Goal: Task Accomplishment & Management: Complete application form

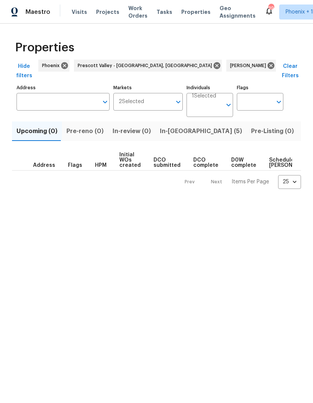
click at [302, 126] on span "Listed (17)" at bounding box center [317, 131] width 31 height 10
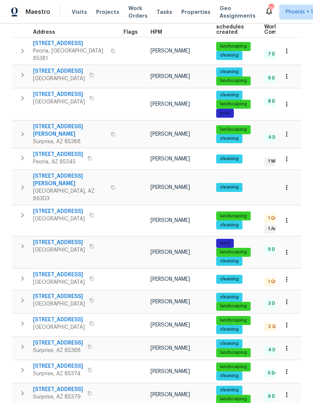
scroll to position [136, 0]
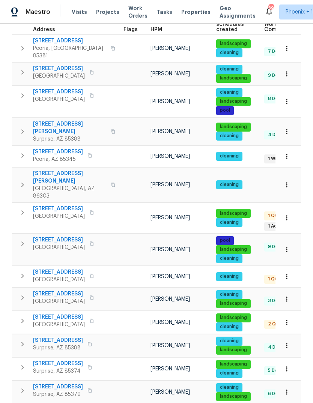
click at [64, 236] on span "6617 W Cavedale Dr" at bounding box center [59, 239] width 52 height 7
click at [63, 236] on span "6617 W Cavedale Dr" at bounding box center [59, 239] width 52 height 7
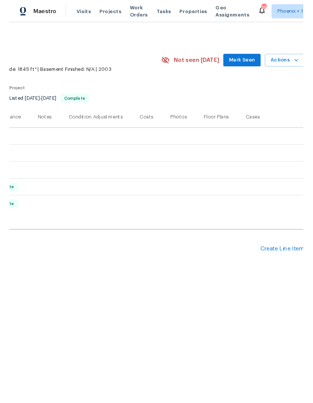
scroll to position [0, 110]
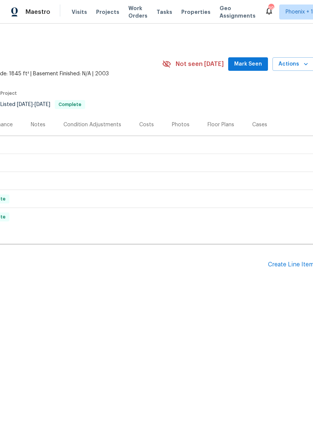
click at [295, 268] on div "Create Line Item" at bounding box center [291, 264] width 46 height 7
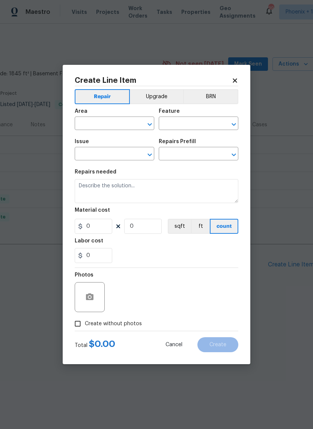
click at [100, 126] on input "text" at bounding box center [104, 124] width 58 height 12
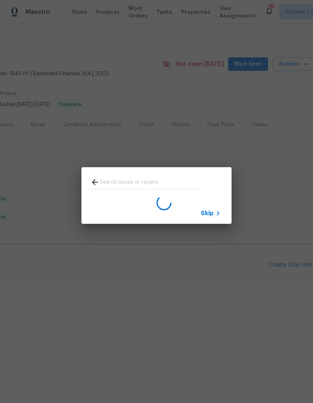
click at [208, 215] on span "Skip" at bounding box center [206, 212] width 13 height 7
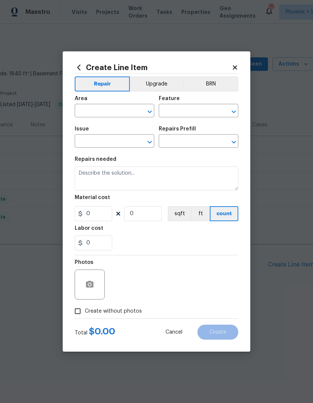
click at [94, 112] on input "text" at bounding box center [104, 112] width 58 height 12
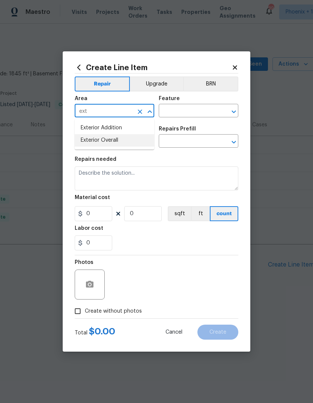
click at [118, 141] on li "Exterior Overall" at bounding box center [114, 140] width 79 height 12
type input "Exterior Overall"
click at [185, 110] on input "text" at bounding box center [188, 112] width 58 height 12
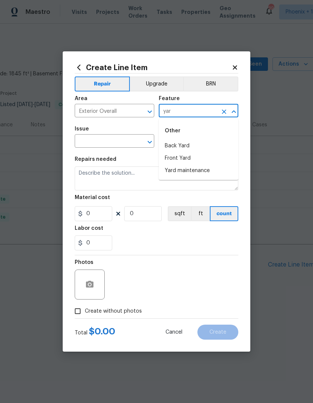
click at [195, 172] on li "Yard maintenance" at bounding box center [198, 171] width 79 height 12
type input "Yard maintenance"
click at [105, 144] on input "text" at bounding box center [104, 142] width 58 height 12
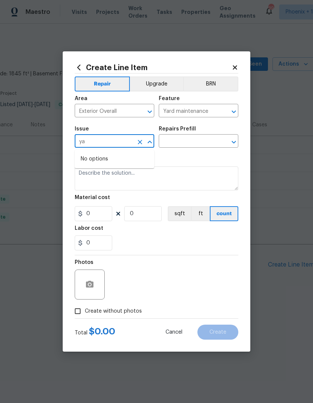
type input "y"
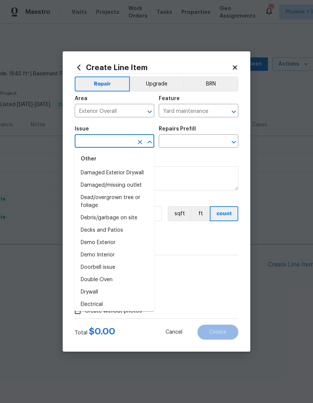
scroll to position [279, 0]
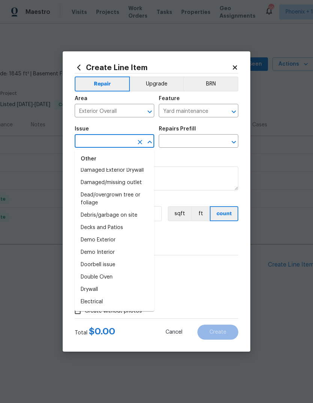
click at [125, 219] on li "Debris/garbage on site" at bounding box center [114, 215] width 79 height 12
type input "Debris/garbage on site"
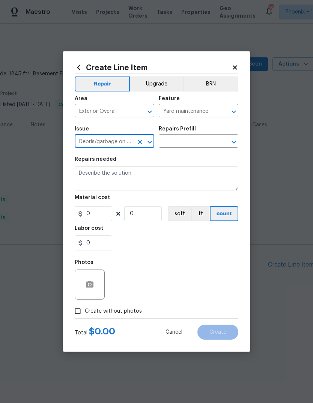
click at [182, 147] on input "text" at bounding box center [188, 142] width 58 height 12
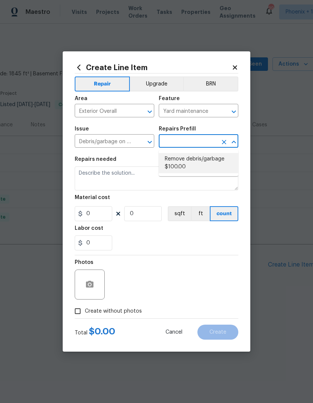
click at [205, 166] on li "Remove debris/garbage $100.00" at bounding box center [198, 163] width 79 height 20
type input "Remove debris/garbage $100.00"
type textarea "Remove, haul off, and properly dispose of any debris left by seller to offsite …"
type input "1"
type input "100"
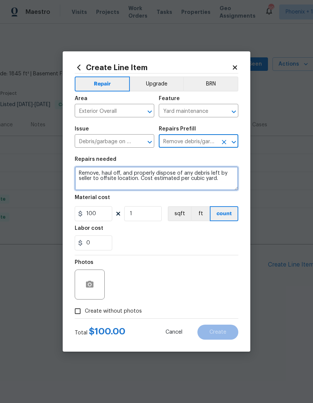
click at [81, 174] on textarea "Remove, haul off, and properly dispose of any debris left by seller to offsite …" at bounding box center [156, 178] width 163 height 24
click at [80, 174] on textarea "Remove, haul off, and properly dispose of any debris left by seller to offsite …" at bounding box center [156, 178] width 163 height 24
click at [80, 173] on textarea "Remove, haul off, and properly dispose of any debris left by seller to offsite …" at bounding box center [156, 178] width 163 height 24
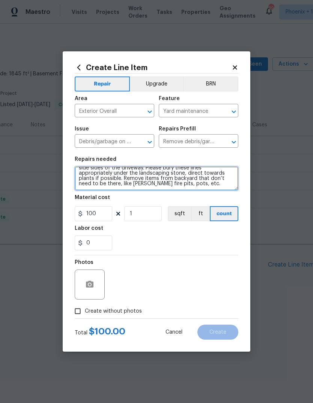
scroll to position [10, 0]
click at [166, 185] on textarea "Multiple irrigation lines are exposed at the front yard, both side sides of the…" at bounding box center [156, 178] width 163 height 24
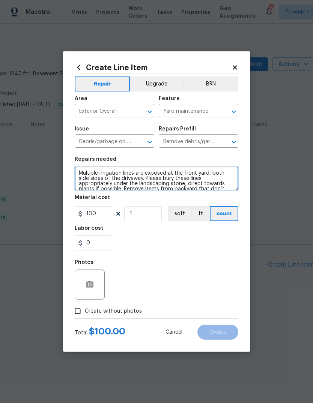
scroll to position [0, 0]
click at [79, 174] on textarea "Multiple irrigation lines are exposed at the front yard, both side sides of the…" at bounding box center [156, 178] width 163 height 24
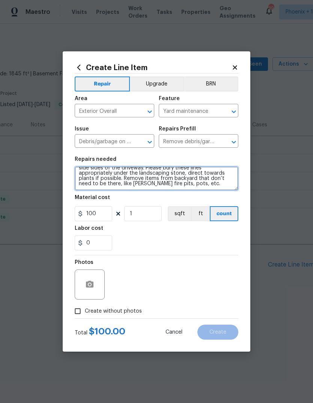
scroll to position [10, 0]
click at [124, 181] on textarea "1. Multiple irrigation lines are exposed at the front yard, both side sides of …" at bounding box center [156, 178] width 163 height 24
click at [212, 185] on textarea "1. Multiple irrigation lines are exposed at the front yard, both side sides of …" at bounding box center [156, 178] width 163 height 24
type textarea "1. Multiple irrigation lines are exposed at the front yard, both side sides of …"
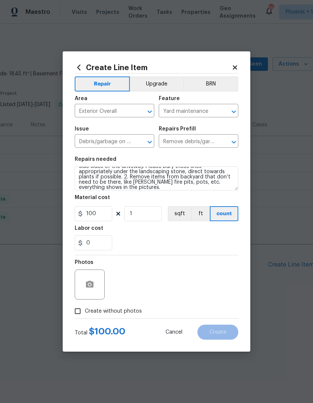
click at [171, 199] on div "Material cost" at bounding box center [156, 200] width 163 height 10
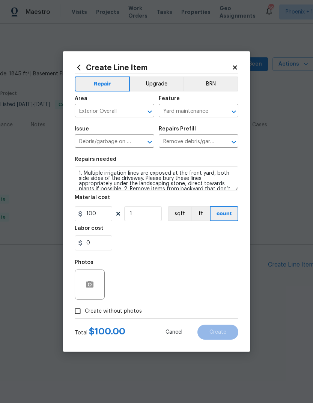
scroll to position [0, 0]
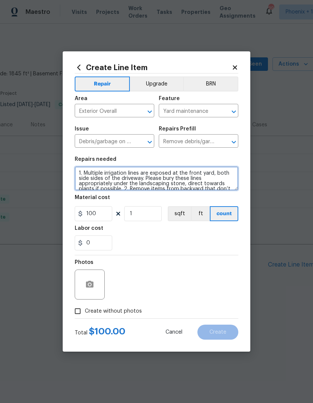
click at [79, 171] on textarea "1. Multiple irrigation lines are exposed at the front yard, both side sides of …" at bounding box center [156, 178] width 163 height 24
click at [80, 170] on textarea "1. Multiple irrigation lines are exposed at the front yard, both side sides of …" at bounding box center [156, 178] width 163 height 24
click at [80, 169] on textarea "1. Multiple irrigation lines are exposed at the front yard, both side sides of …" at bounding box center [156, 178] width 163 height 24
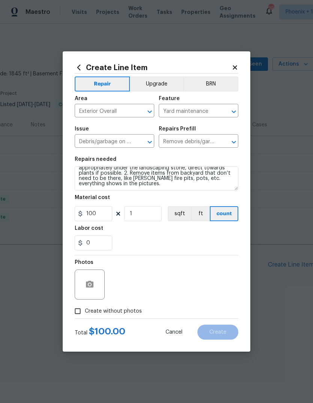
click at [164, 239] on div "0" at bounding box center [156, 242] width 163 height 15
click at [77, 312] on input "Create without photos" at bounding box center [77, 311] width 14 height 14
checkbox input "true"
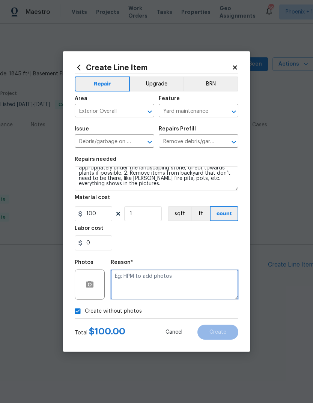
click at [165, 277] on textarea at bounding box center [174, 284] width 127 height 30
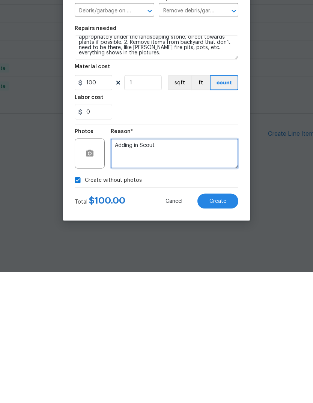
type textarea "Adding in Scout"
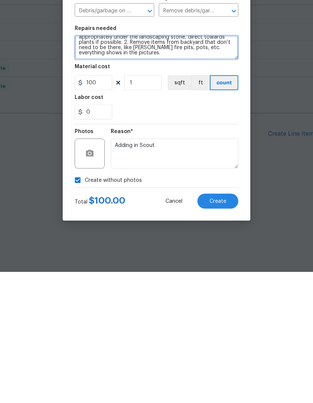
click at [164, 166] on textarea "1. Multiple irrigation lines are exposed at the front yard, both side sides of …" at bounding box center [156, 178] width 163 height 24
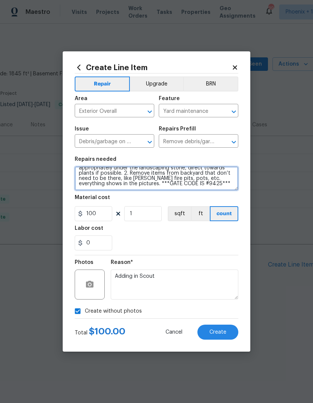
type textarea "1. Multiple irrigation lines are exposed at the front yard, both side sides of …"
click at [194, 243] on div "0" at bounding box center [156, 242] width 163 height 15
click at [216, 333] on span "Create" at bounding box center [217, 332] width 17 height 6
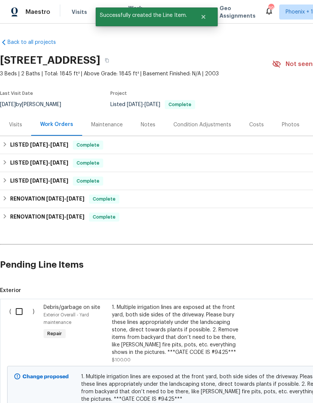
scroll to position [0, 0]
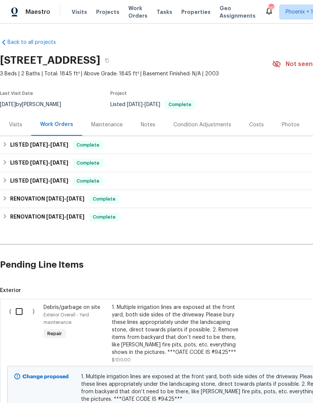
click at [22, 310] on input "checkbox" at bounding box center [21, 312] width 21 height 16
checkbox input "true"
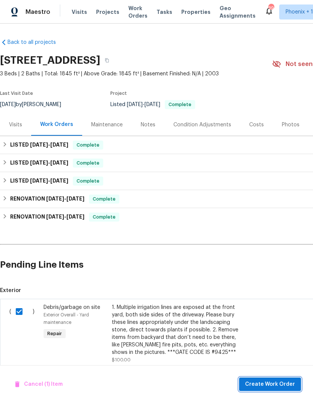
click at [279, 380] on span "Create Work Order" at bounding box center [270, 384] width 50 height 9
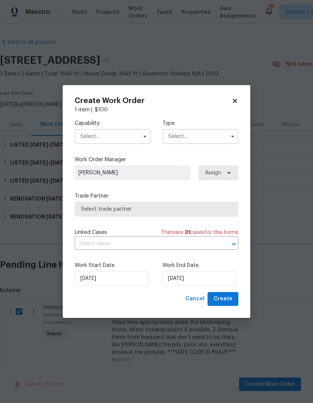
click at [117, 136] on input "text" at bounding box center [113, 136] width 76 height 15
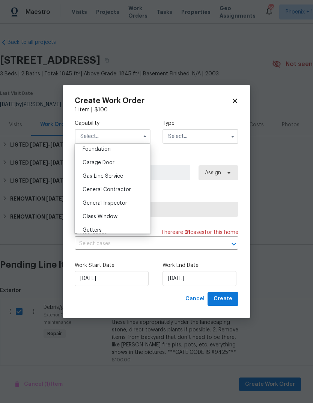
scroll to position [311, 0]
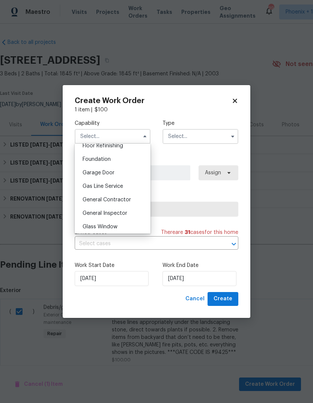
click at [130, 200] on div "General Contractor" at bounding box center [112, 199] width 72 height 13
type input "General Contractor"
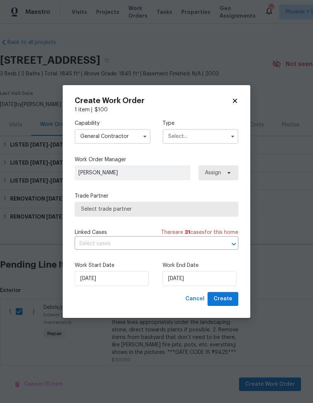
click at [211, 141] on input "text" at bounding box center [200, 136] width 76 height 15
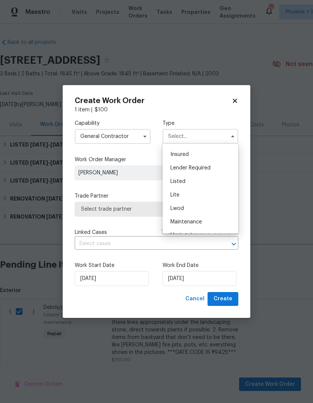
scroll to position [51, 0]
click at [194, 183] on div "Listed" at bounding box center [200, 181] width 72 height 13
type input "Listed"
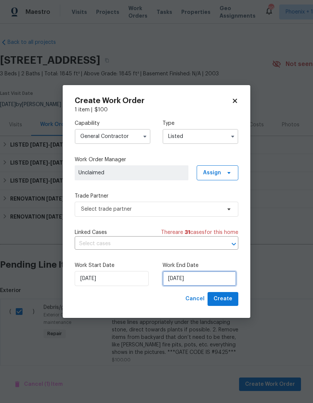
click at [200, 282] on input "9/8/2025" at bounding box center [199, 278] width 74 height 15
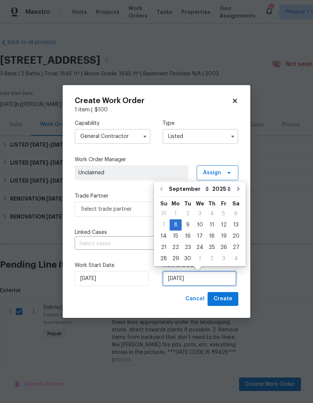
scroll to position [6, 0]
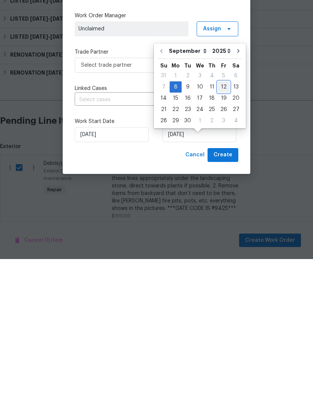
click at [219, 226] on div "12" at bounding box center [223, 231] width 12 height 10
type input "9/12/2025"
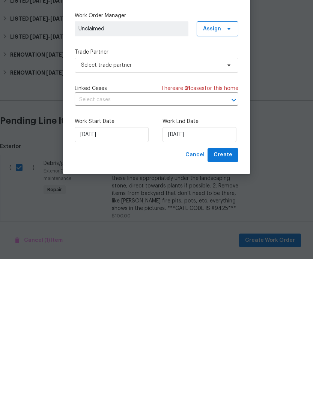
scroll to position [28, 0]
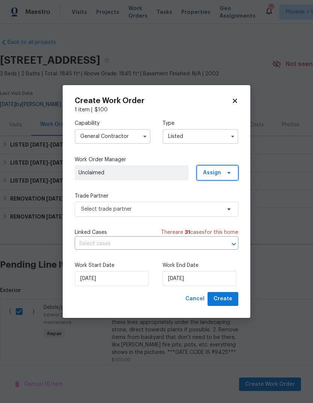
click at [232, 172] on span "Assign" at bounding box center [217, 172] width 42 height 15
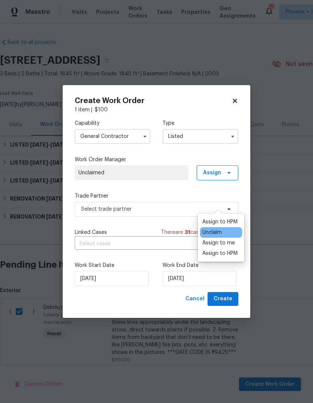
click at [229, 239] on div "Assign to me" at bounding box center [218, 242] width 33 height 7
click at [213, 239] on div "Assign to me" at bounding box center [218, 242] width 33 height 7
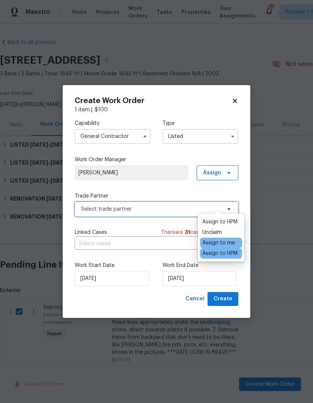
click at [160, 209] on span "Select trade partner" at bounding box center [151, 208] width 140 height 7
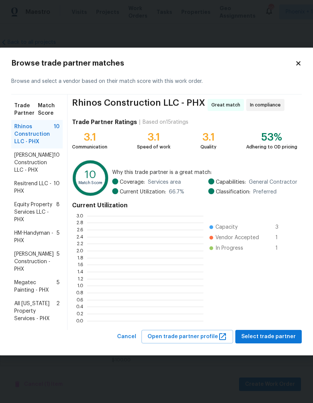
scroll to position [1, 1]
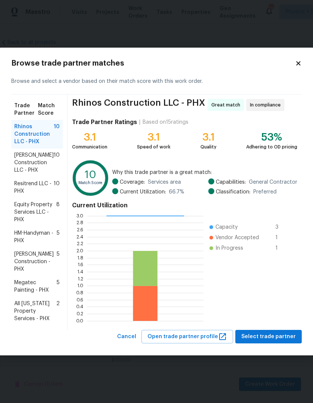
click at [42, 208] on span "Equity Property Services LLC - PHX" at bounding box center [35, 212] width 42 height 22
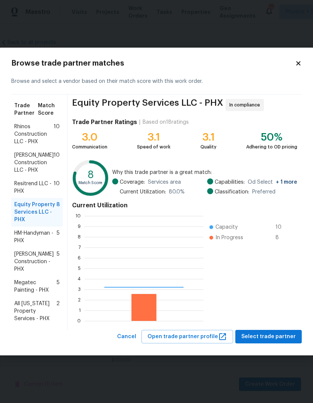
scroll to position [105, 119]
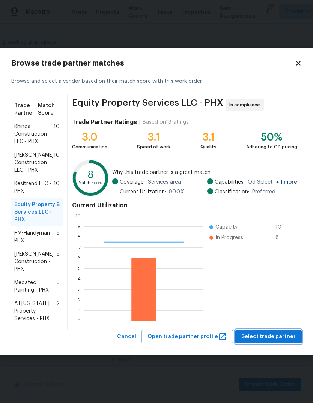
click at [272, 335] on span "Select trade partner" at bounding box center [268, 336] width 54 height 9
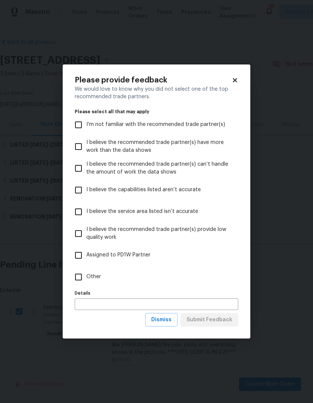
click at [83, 272] on input "Other" at bounding box center [78, 277] width 16 height 16
checkbox input "true"
click at [115, 299] on input "text" at bounding box center [156, 304] width 163 height 12
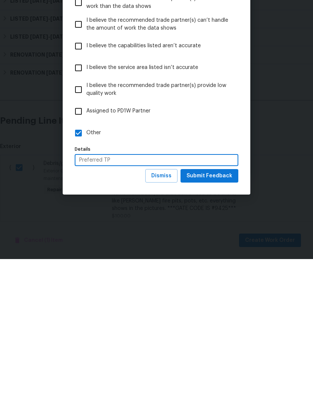
type input "Preferred TP"
click at [224, 315] on span "Submit Feedback" at bounding box center [209, 319] width 46 height 9
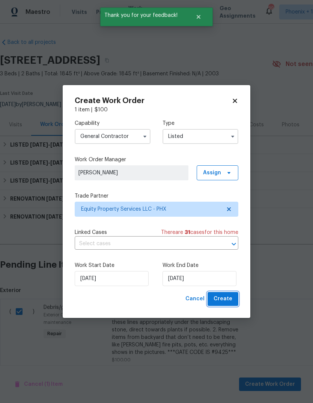
click at [225, 297] on span "Create" at bounding box center [222, 298] width 19 height 9
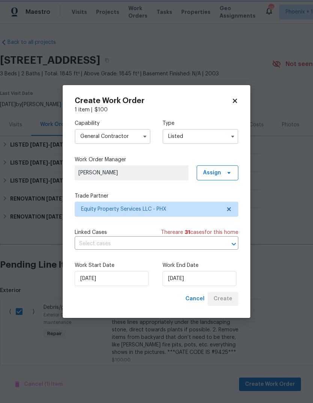
checkbox input "false"
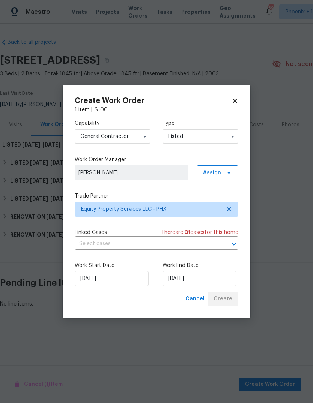
scroll to position [0, 0]
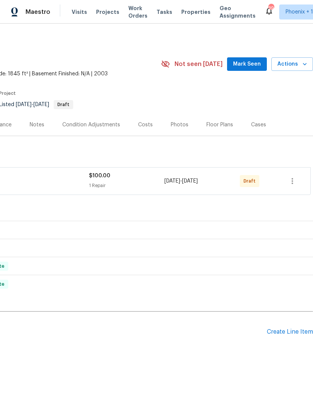
scroll to position [0, 111]
click at [290, 181] on icon "button" at bounding box center [291, 180] width 9 height 9
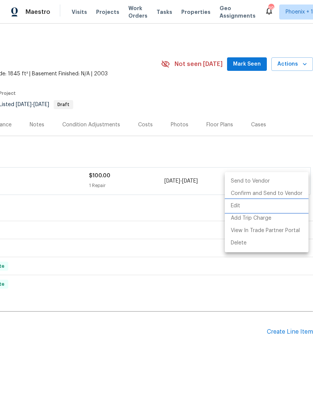
click at [238, 207] on li "Edit" at bounding box center [266, 206] width 84 height 12
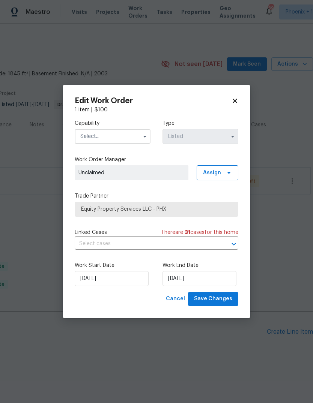
click at [237, 102] on icon at bounding box center [234, 100] width 7 height 7
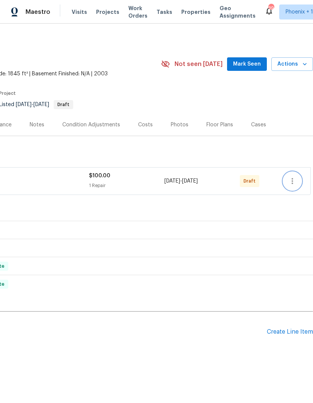
click at [293, 181] on icon "button" at bounding box center [291, 181] width 1 height 6
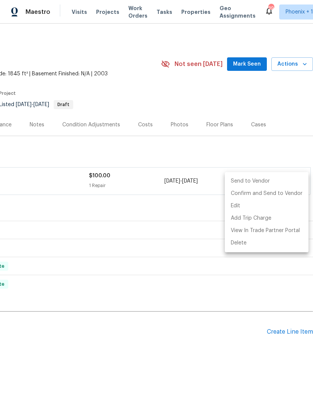
click at [245, 182] on li "Send to Vendor" at bounding box center [266, 181] width 84 height 12
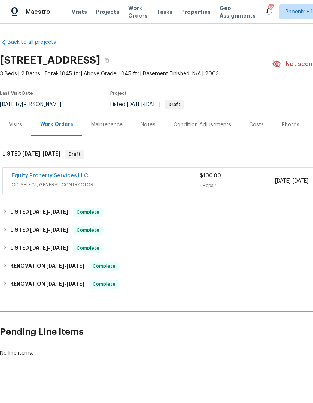
click at [60, 175] on link "Equity Property Services LLC" at bounding box center [50, 175] width 76 height 5
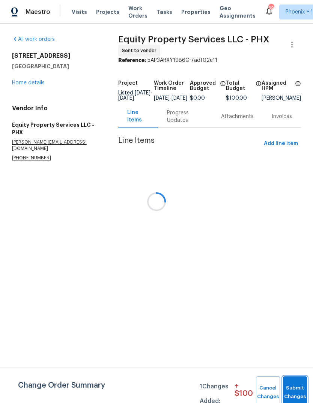
click at [296, 385] on button "Submit Changes" at bounding box center [295, 392] width 24 height 32
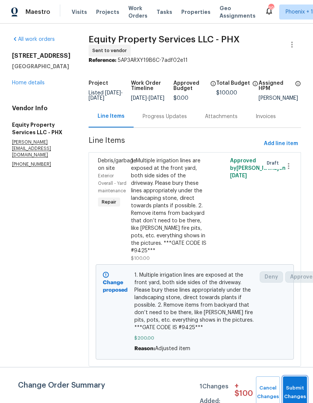
click at [292, 388] on button "Submit Changes" at bounding box center [295, 392] width 24 height 32
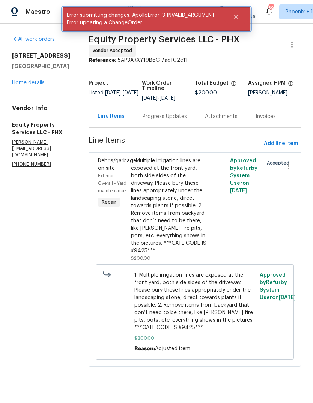
click at [235, 16] on icon "Close" at bounding box center [236, 17] width 4 height 4
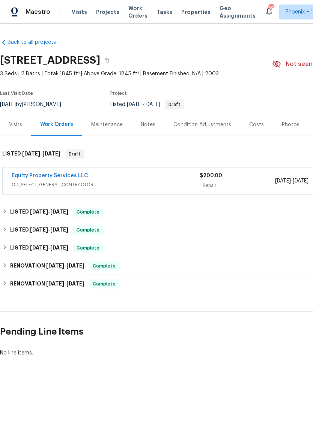
click at [58, 174] on link "Equity Property Services LLC" at bounding box center [50, 175] width 76 height 5
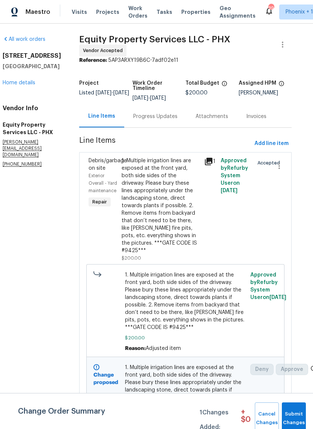
scroll to position [0, 9]
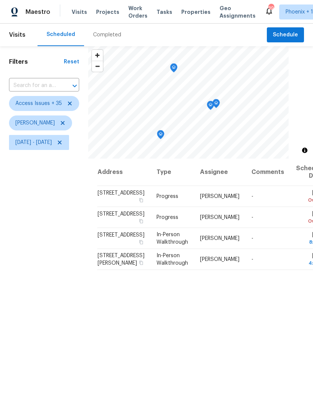
click at [219, 103] on icon "Map marker" at bounding box center [215, 103] width 7 height 9
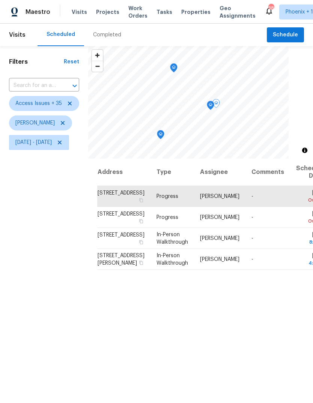
click at [214, 106] on icon "Map marker" at bounding box center [210, 105] width 7 height 9
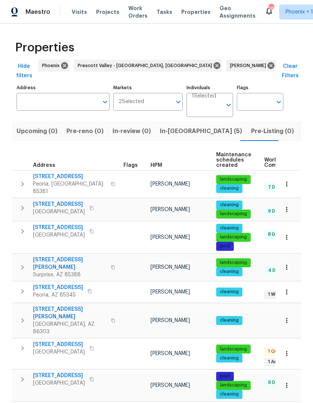
scroll to position [151, 0]
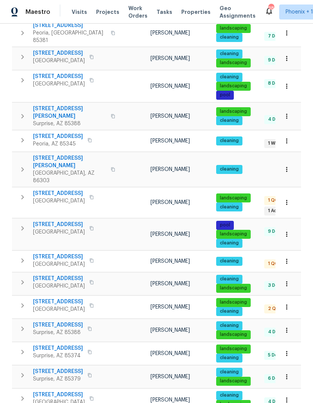
click at [58, 190] on span "[STREET_ADDRESS]" at bounding box center [59, 193] width 52 height 7
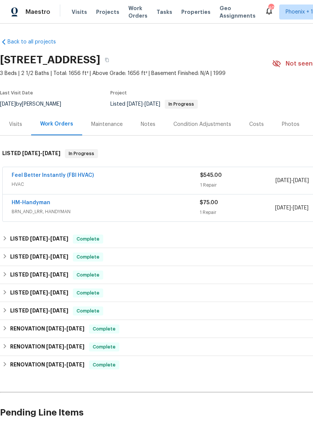
scroll to position [0, 0]
click at [30, 203] on link "HM-Handyman" at bounding box center [31, 202] width 39 height 5
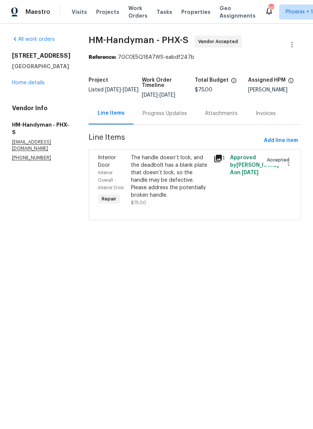
click at [181, 116] on div "Progress Updates" at bounding box center [164, 113] width 44 height 7
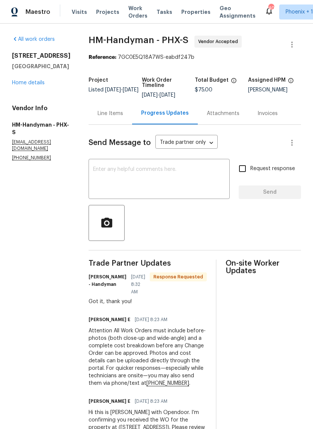
click at [115, 113] on div "Line Items" at bounding box center [109, 113] width 25 height 7
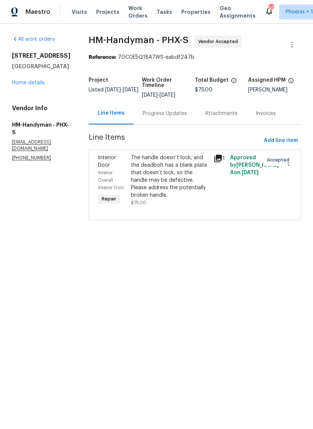
click at [172, 115] on div "Progress Updates" at bounding box center [164, 113] width 44 height 7
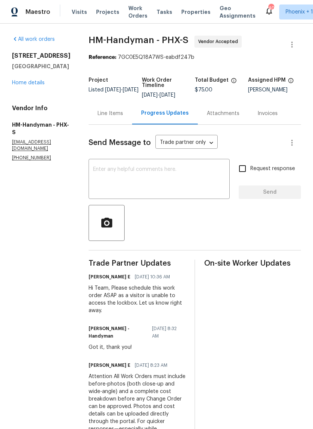
click at [121, 118] on div "Line Items" at bounding box center [109, 113] width 43 height 22
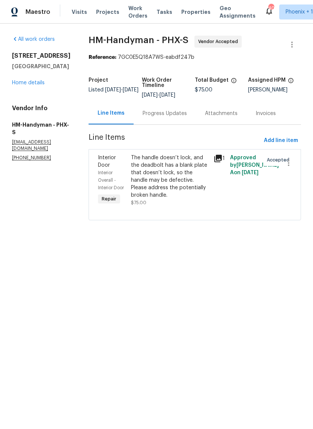
click at [173, 110] on div "Progress Updates" at bounding box center [164, 113] width 44 height 7
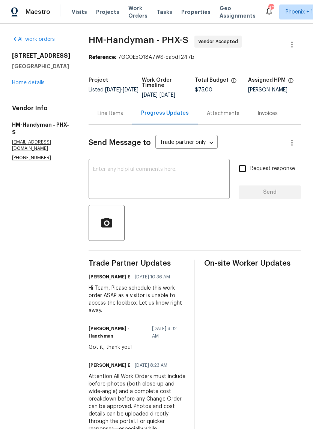
click at [119, 116] on div "Line Items" at bounding box center [109, 113] width 25 height 7
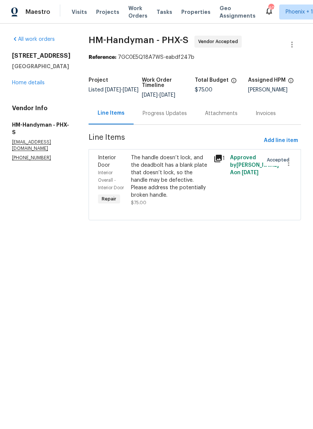
click at [177, 117] on div "Progress Updates" at bounding box center [164, 113] width 44 height 7
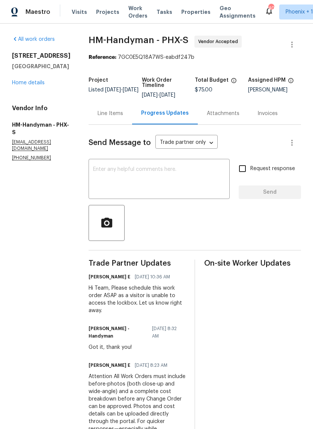
click at [113, 115] on div "Line Items" at bounding box center [109, 113] width 25 height 7
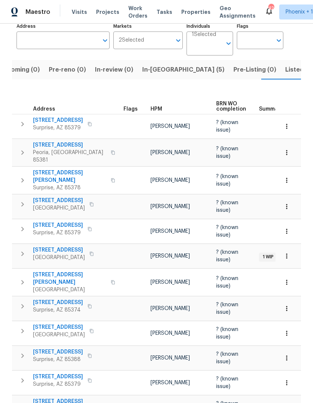
scroll to position [64, 0]
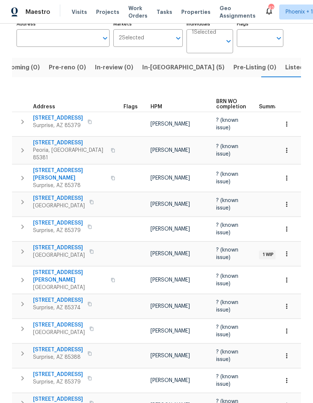
click at [24, 117] on icon "button" at bounding box center [22, 121] width 9 height 9
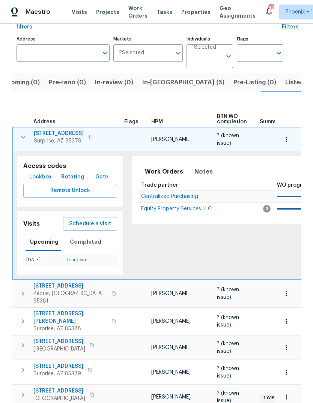
scroll to position [38, 0]
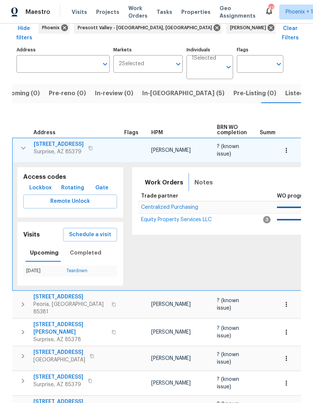
click at [195, 177] on span "Notes" at bounding box center [203, 182] width 18 height 10
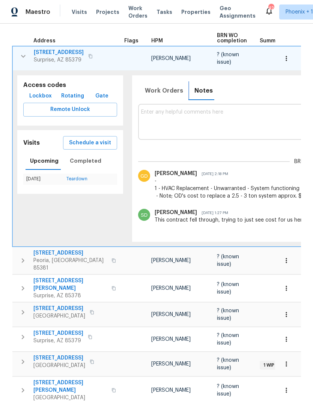
scroll to position [131, 0]
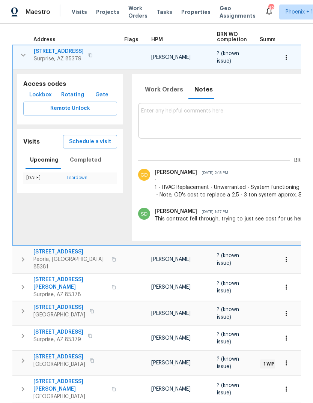
click at [22, 51] on icon "button" at bounding box center [23, 55] width 9 height 9
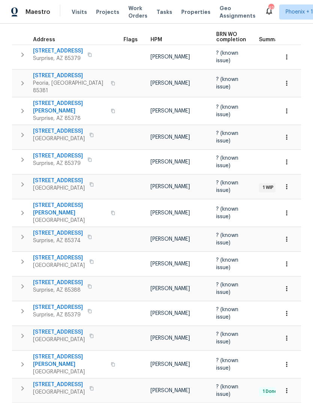
scroll to position [107, 0]
